Goal: Task Accomplishment & Management: Manage account settings

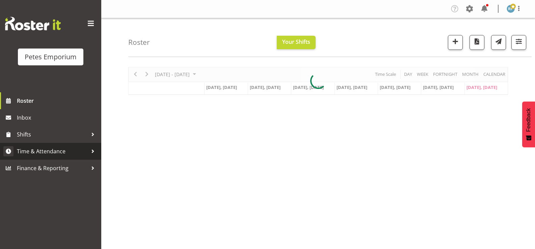
click at [60, 155] on span "Time & Attendance" at bounding box center [52, 151] width 71 height 10
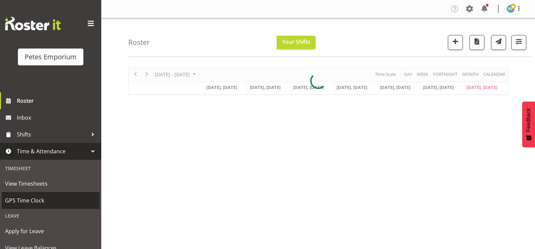
click at [40, 200] on span "GPS Time Clock" at bounding box center [50, 201] width 91 height 10
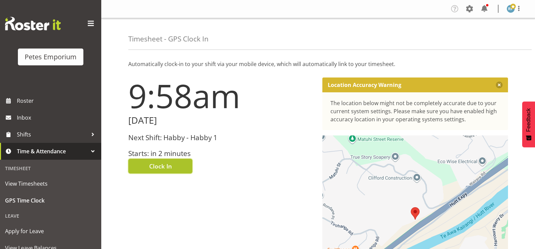
click at [174, 164] on button "Clock In" at bounding box center [160, 166] width 64 height 15
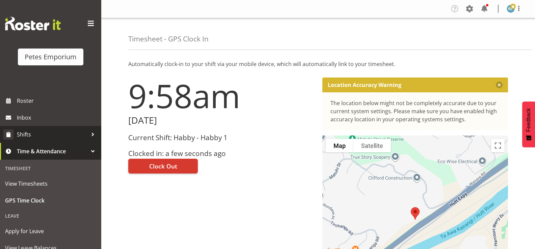
click at [34, 135] on span "Shifts" at bounding box center [52, 135] width 71 height 10
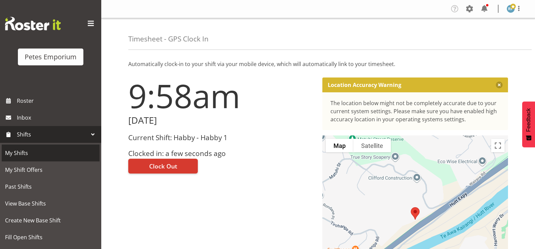
click at [28, 152] on span "My Shifts" at bounding box center [50, 153] width 91 height 10
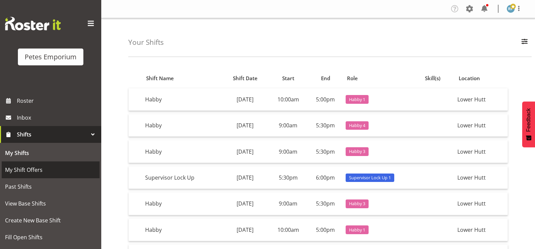
click at [41, 171] on span "My Shift Offers" at bounding box center [50, 170] width 91 height 10
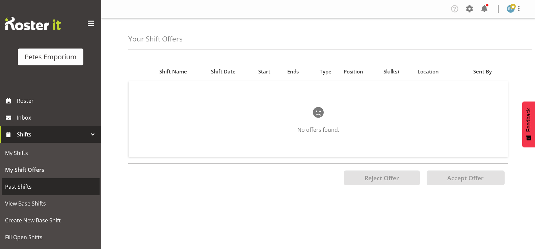
click at [26, 191] on span "Past Shifts" at bounding box center [50, 187] width 91 height 10
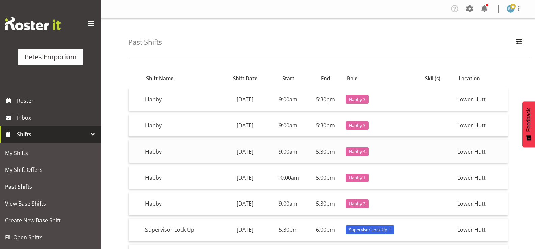
click at [256, 155] on td "Monday, 18th Aug" at bounding box center [245, 151] width 47 height 23
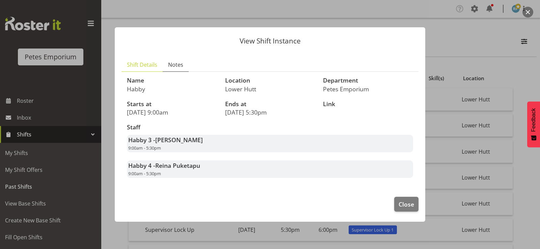
click at [179, 62] on span "Notes" at bounding box center [175, 65] width 15 height 8
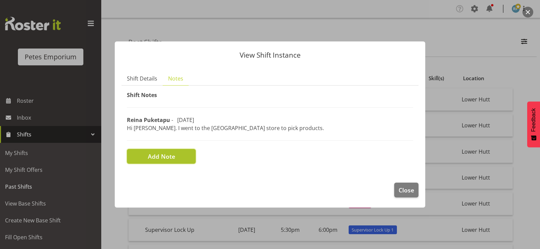
click at [170, 159] on span "Add Note" at bounding box center [161, 156] width 27 height 9
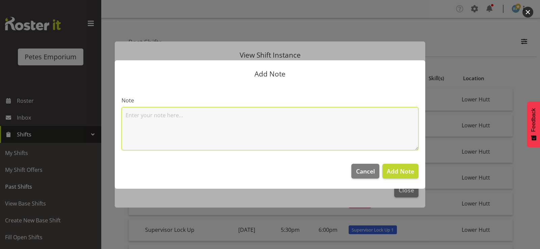
click at [169, 113] on textarea at bounding box center [269, 128] width 297 height 43
type textarea "w"
type textarea "a"
type textarea "Clocked out for doctors appointment then came back."
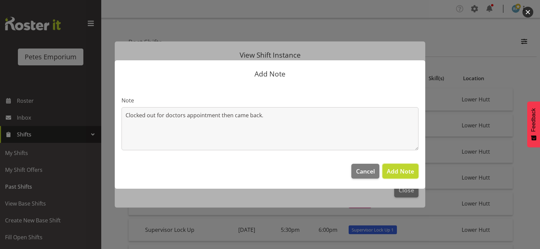
click at [400, 176] on span "Add Note" at bounding box center [400, 171] width 27 height 9
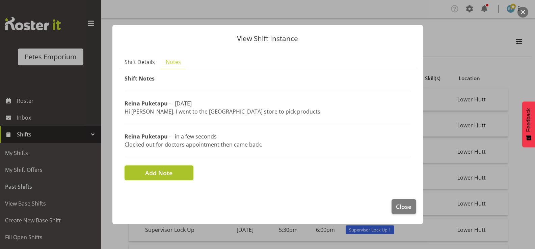
click at [155, 175] on span "Add Note" at bounding box center [158, 173] width 27 height 9
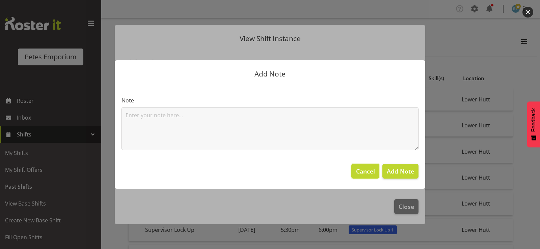
click at [366, 174] on span "Cancel" at bounding box center [365, 171] width 19 height 9
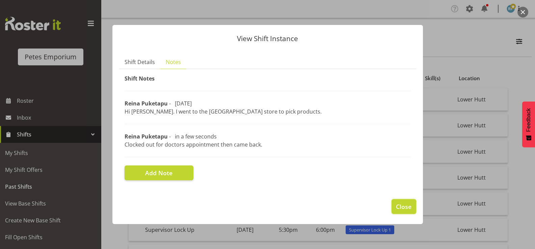
click at [395, 206] on button "Close" at bounding box center [403, 206] width 24 height 15
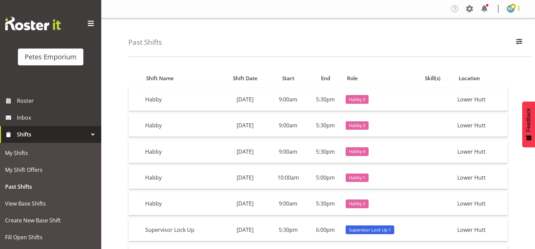
click at [516, 10] on span at bounding box center [519, 8] width 8 height 8
click at [486, 34] on link "Log Out" at bounding box center [490, 35] width 65 height 12
